Goal: Task Accomplishment & Management: Manage account settings

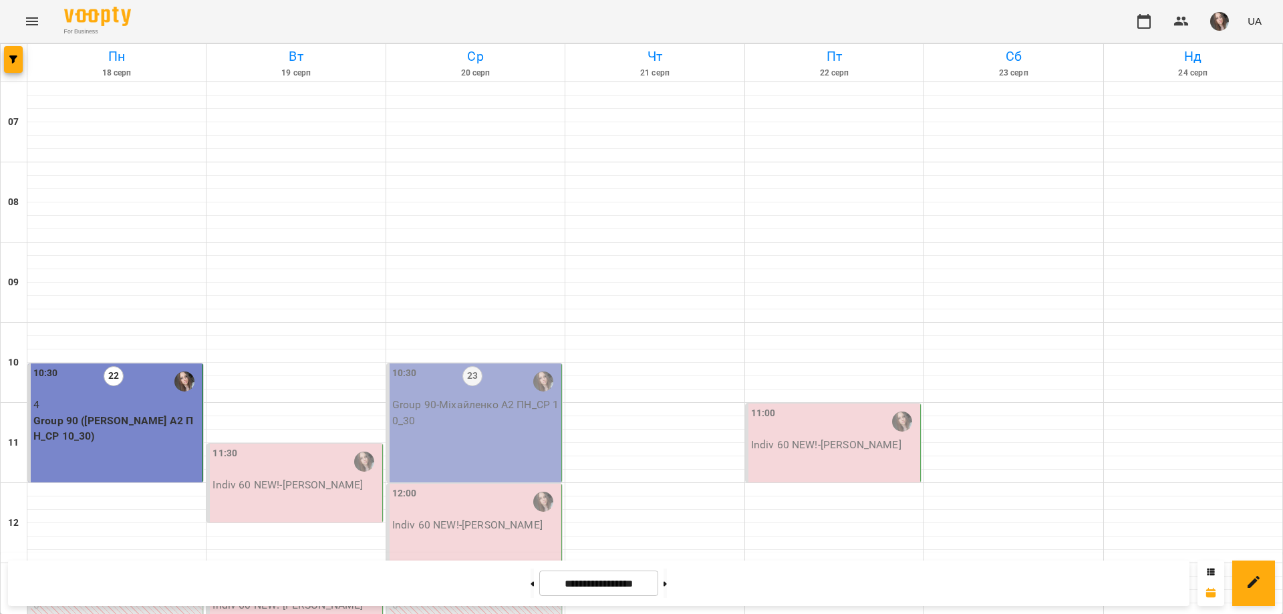
click at [270, 493] on p "Indiv 60 NEW! - Гладченко Валерія" at bounding box center [296, 485] width 166 height 16
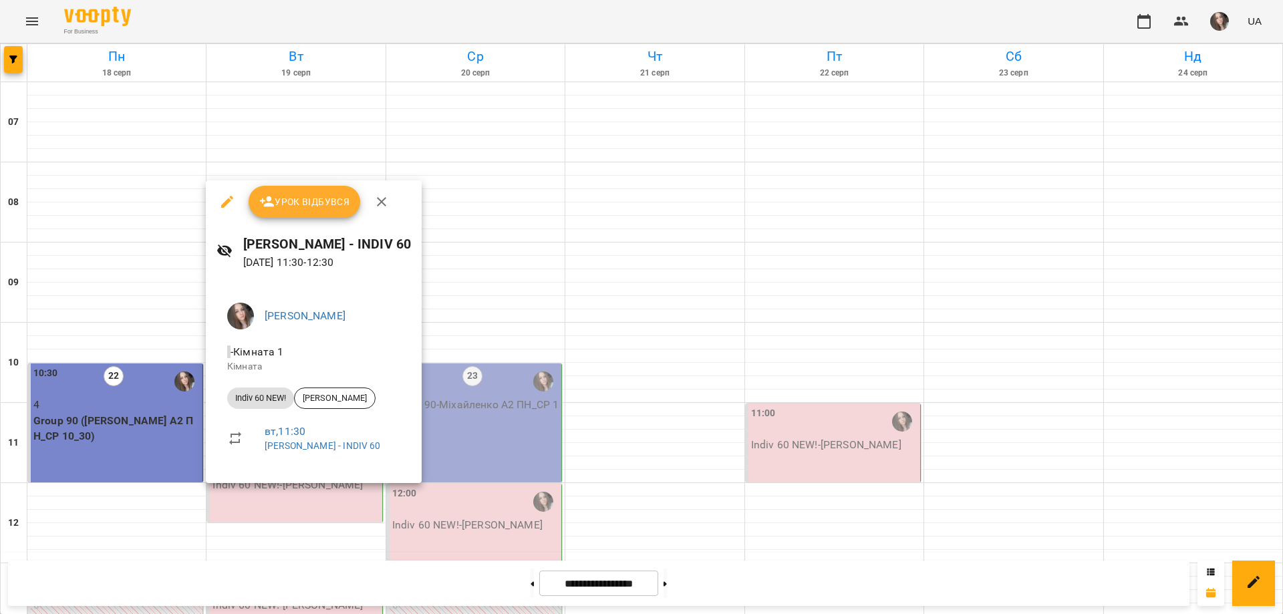
click at [303, 222] on div "Урок відбувся" at bounding box center [314, 201] width 216 height 43
click at [303, 196] on span "Урок відбувся" at bounding box center [304, 202] width 91 height 16
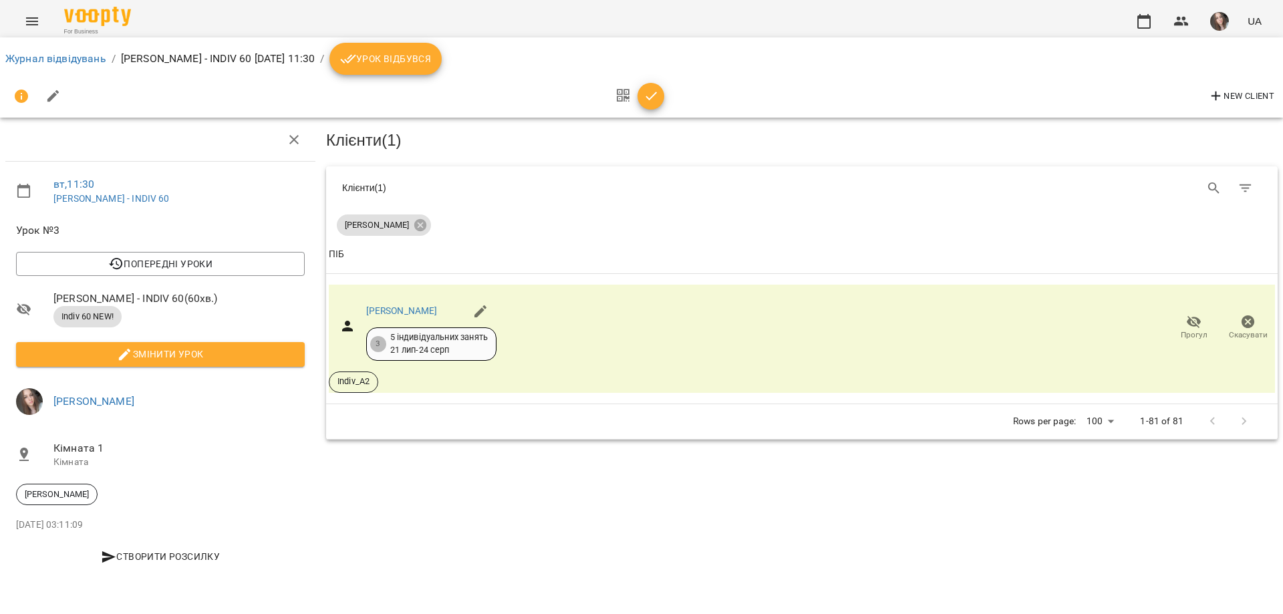
click at [660, 100] on span "button" at bounding box center [651, 96] width 27 height 16
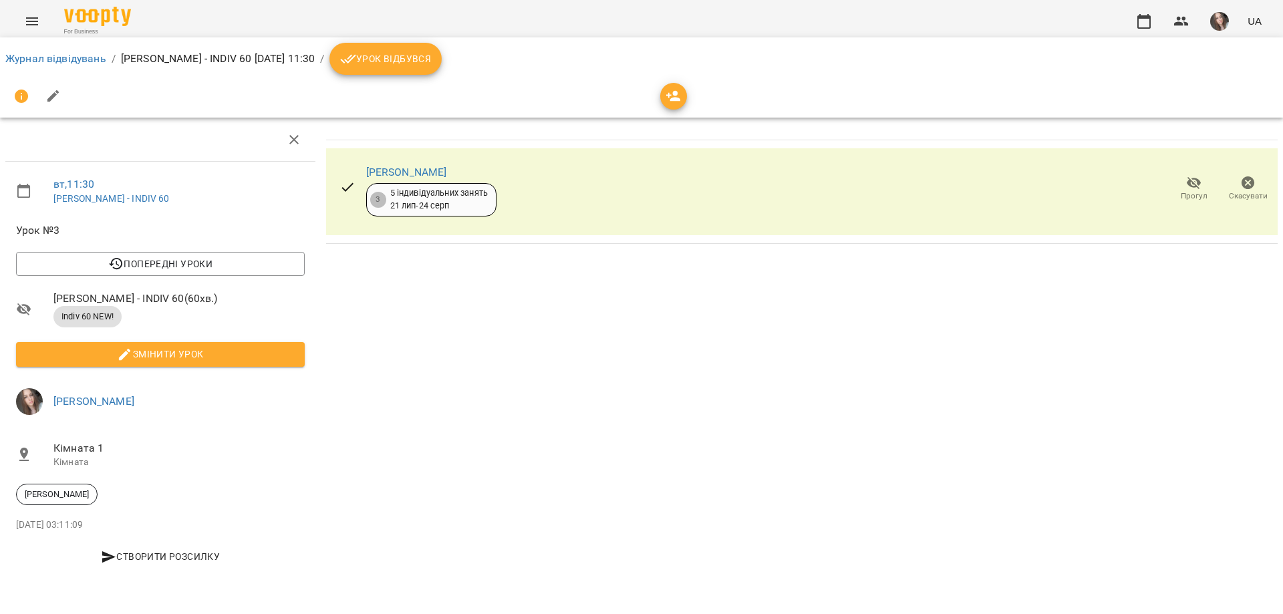
click at [412, 51] on span "Урок відбувся" at bounding box center [385, 59] width 91 height 16
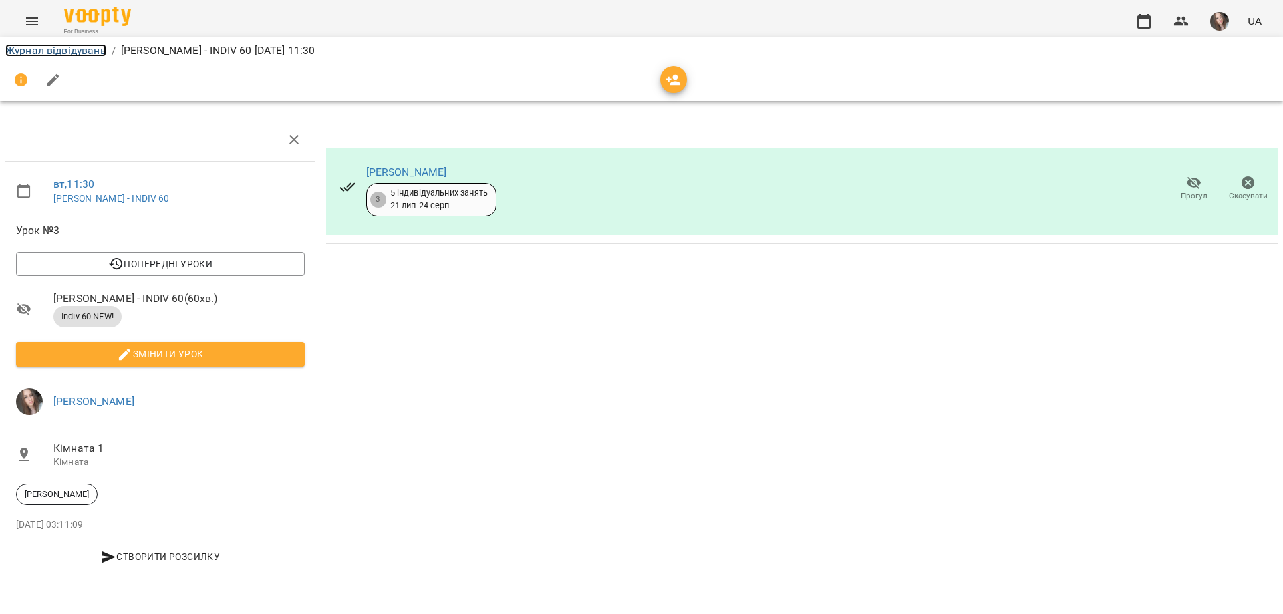
click at [68, 46] on link "Журнал відвідувань" at bounding box center [55, 50] width 101 height 13
